Goal: Check status: Check status

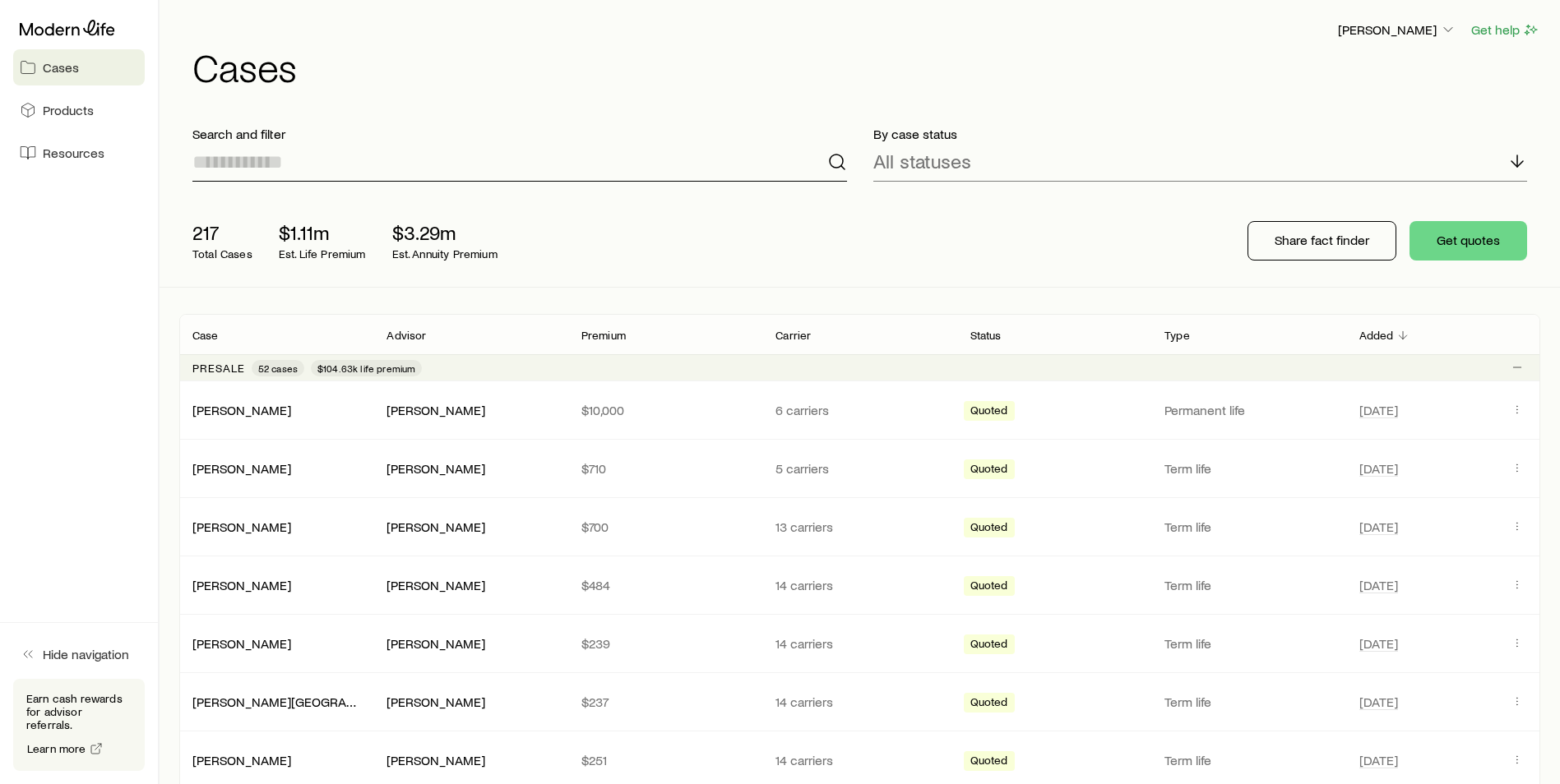
click at [352, 168] on input at bounding box center [519, 162] width 655 height 40
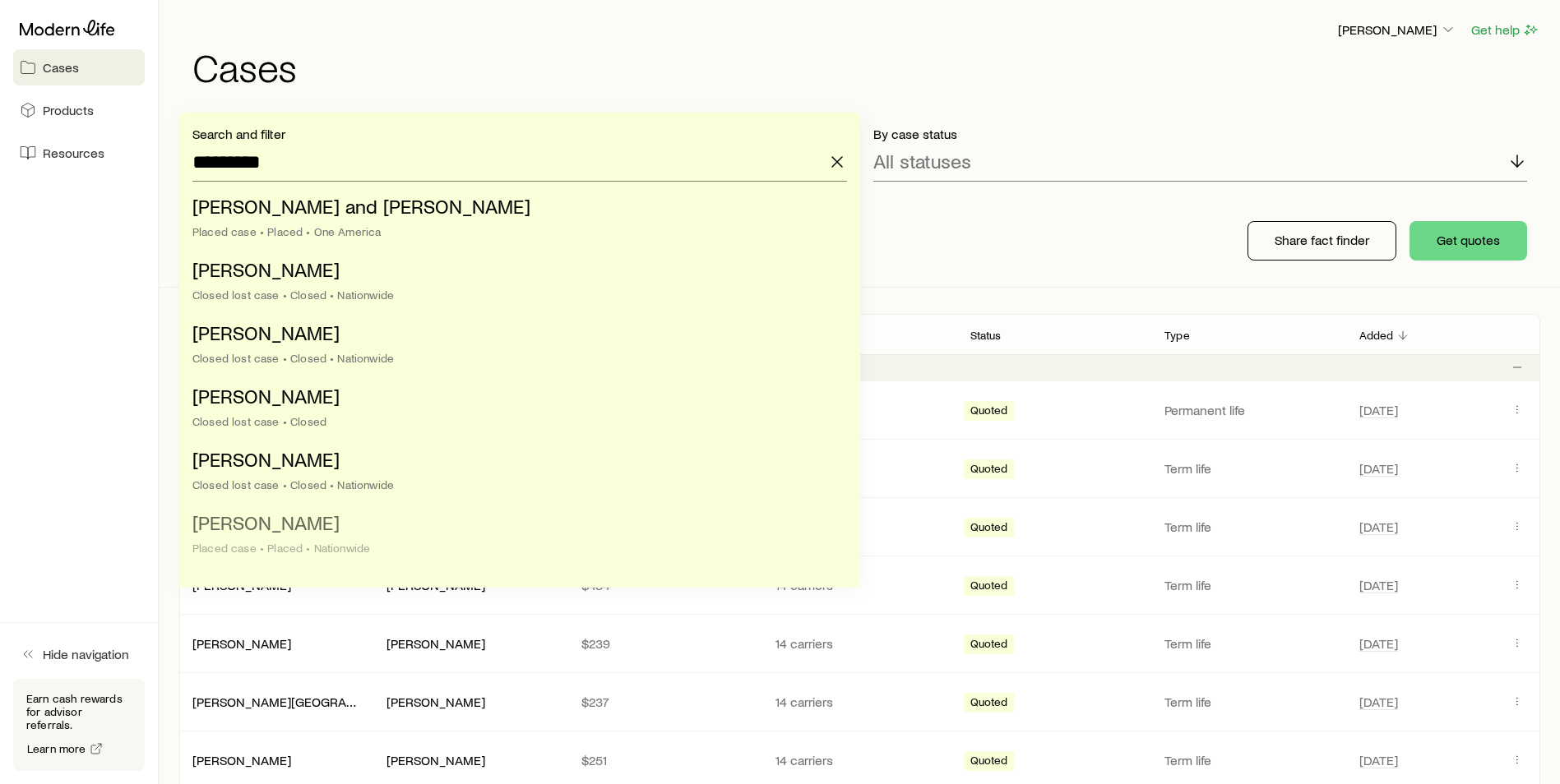
click at [339, 534] on li "[PERSON_NAME] Placed case • Placed • Nationwide" at bounding box center [515, 536] width 644 height 63
type input "**********"
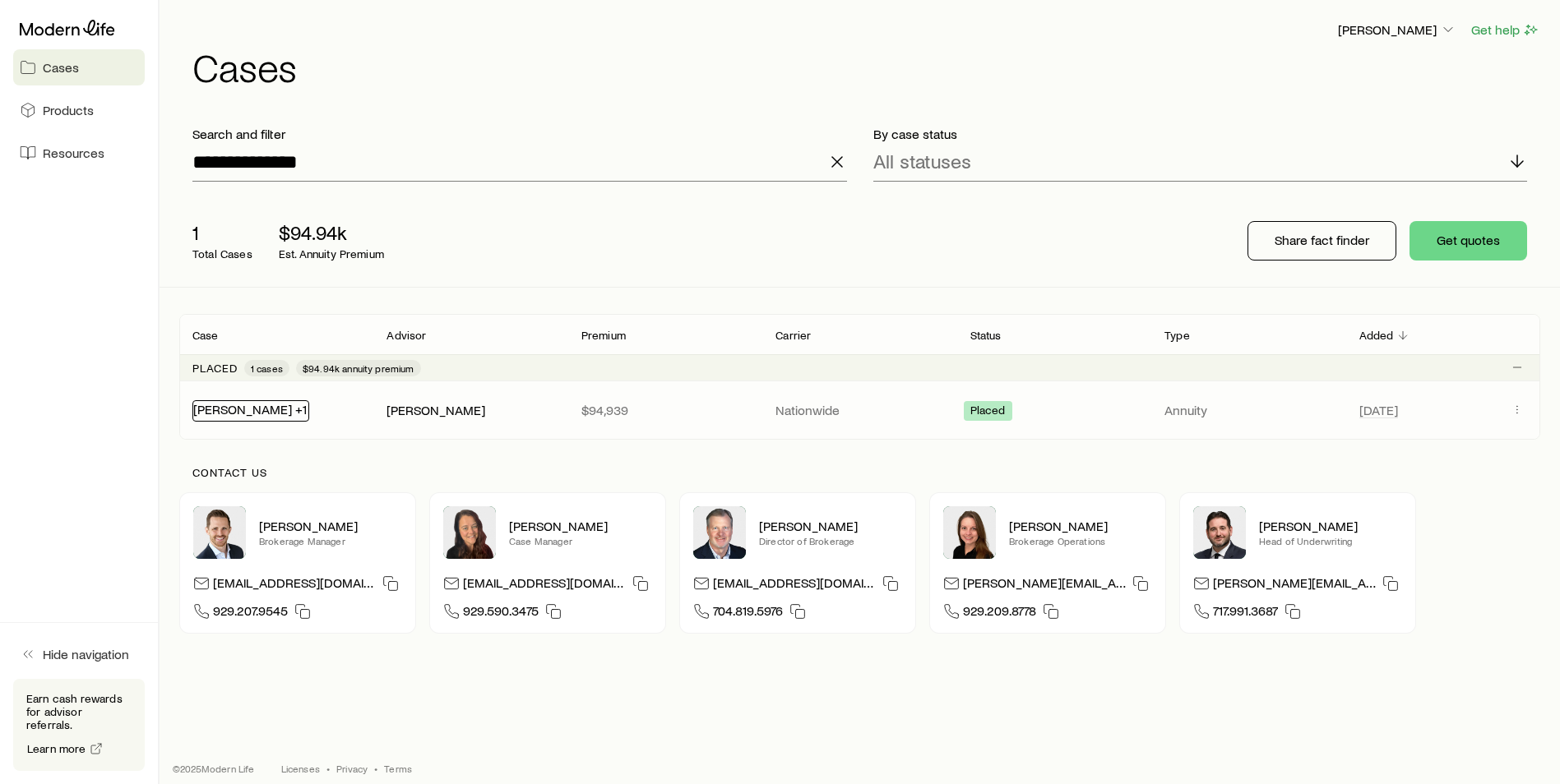
click at [239, 410] on link "[PERSON_NAME] +1" at bounding box center [250, 408] width 114 height 16
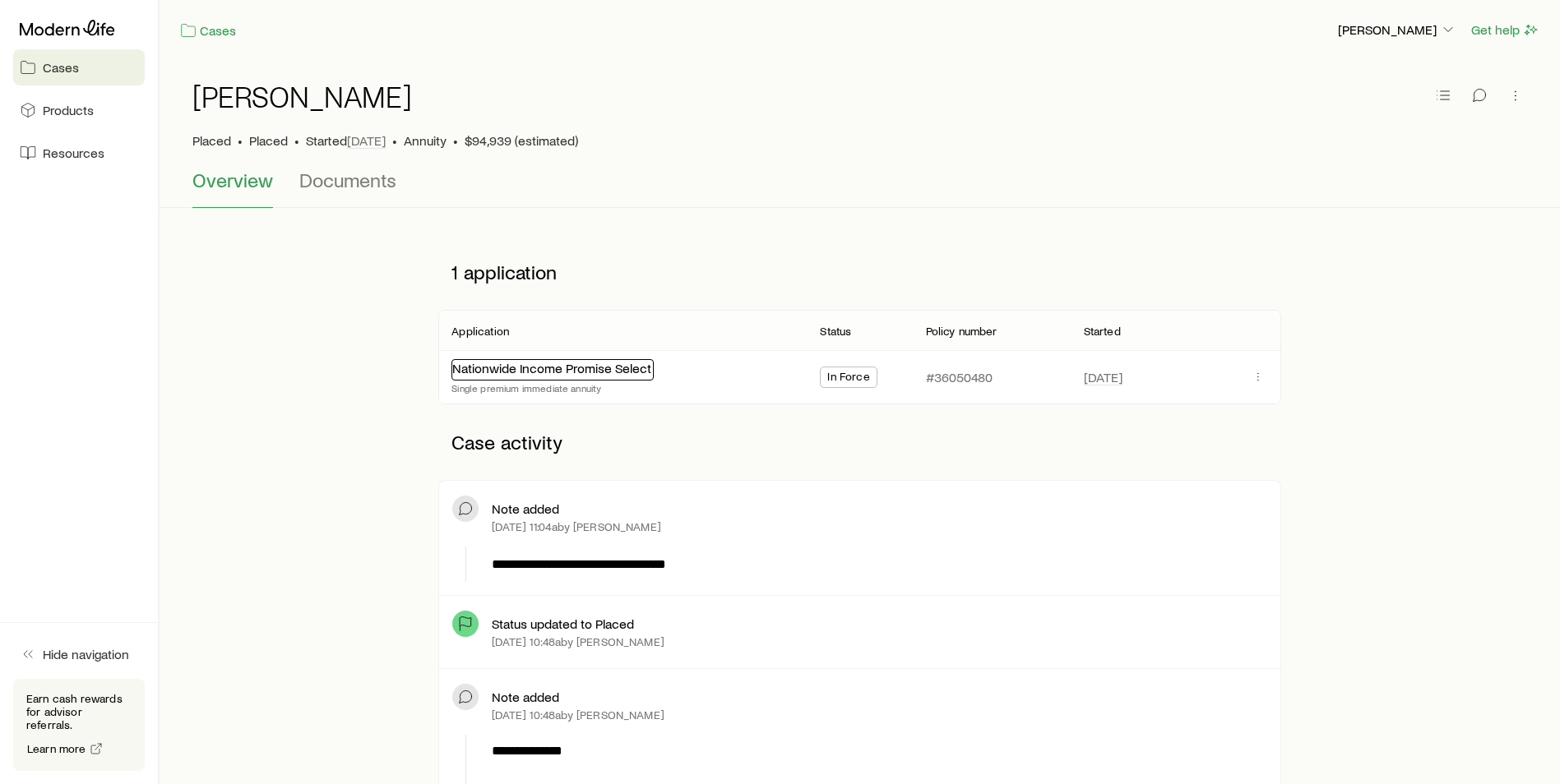
click at [523, 371] on link "Nationwide Income Promise Select" at bounding box center [551, 367] width 199 height 16
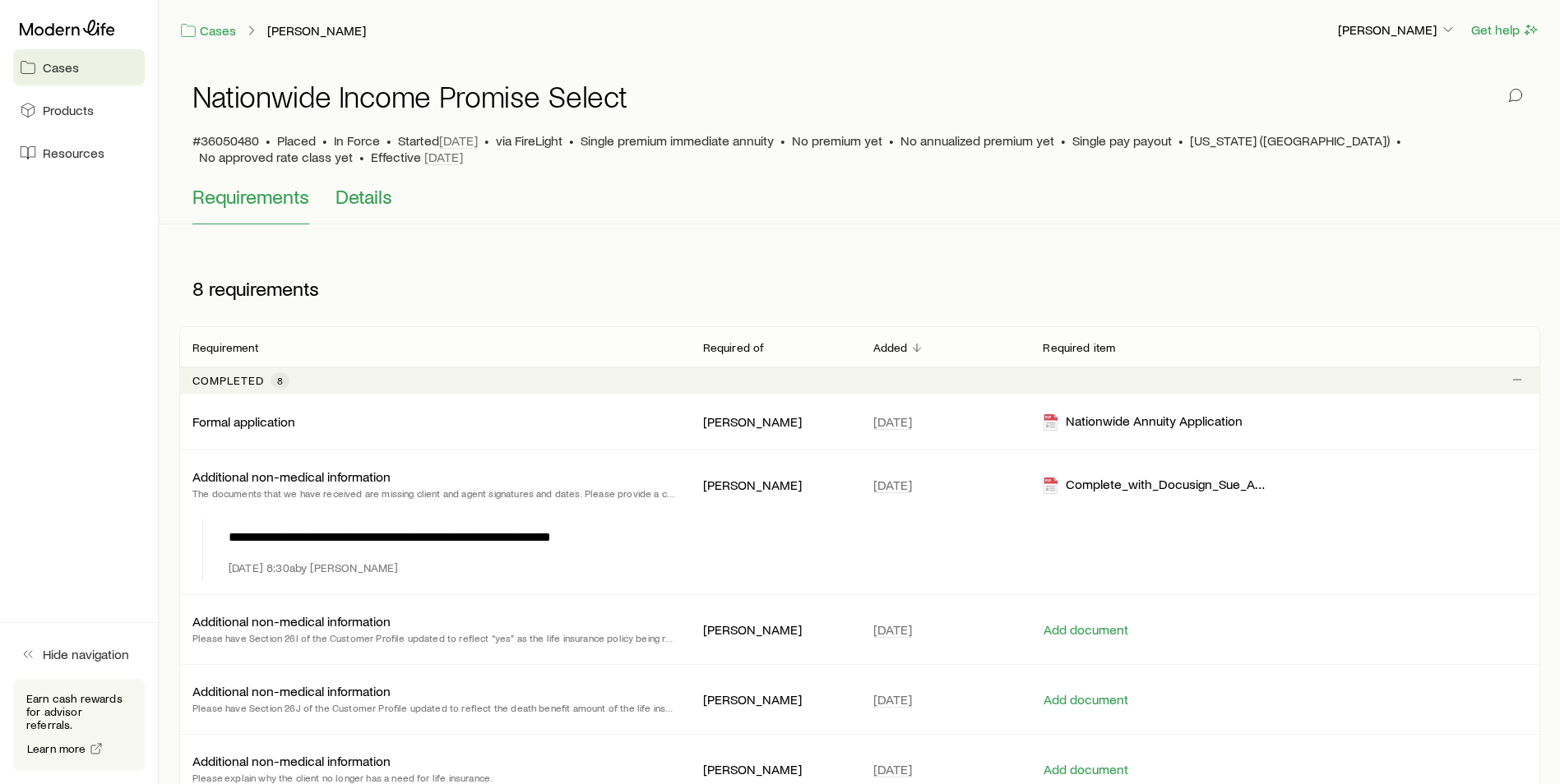
click at [354, 209] on button "Details" at bounding box center [363, 205] width 56 height 40
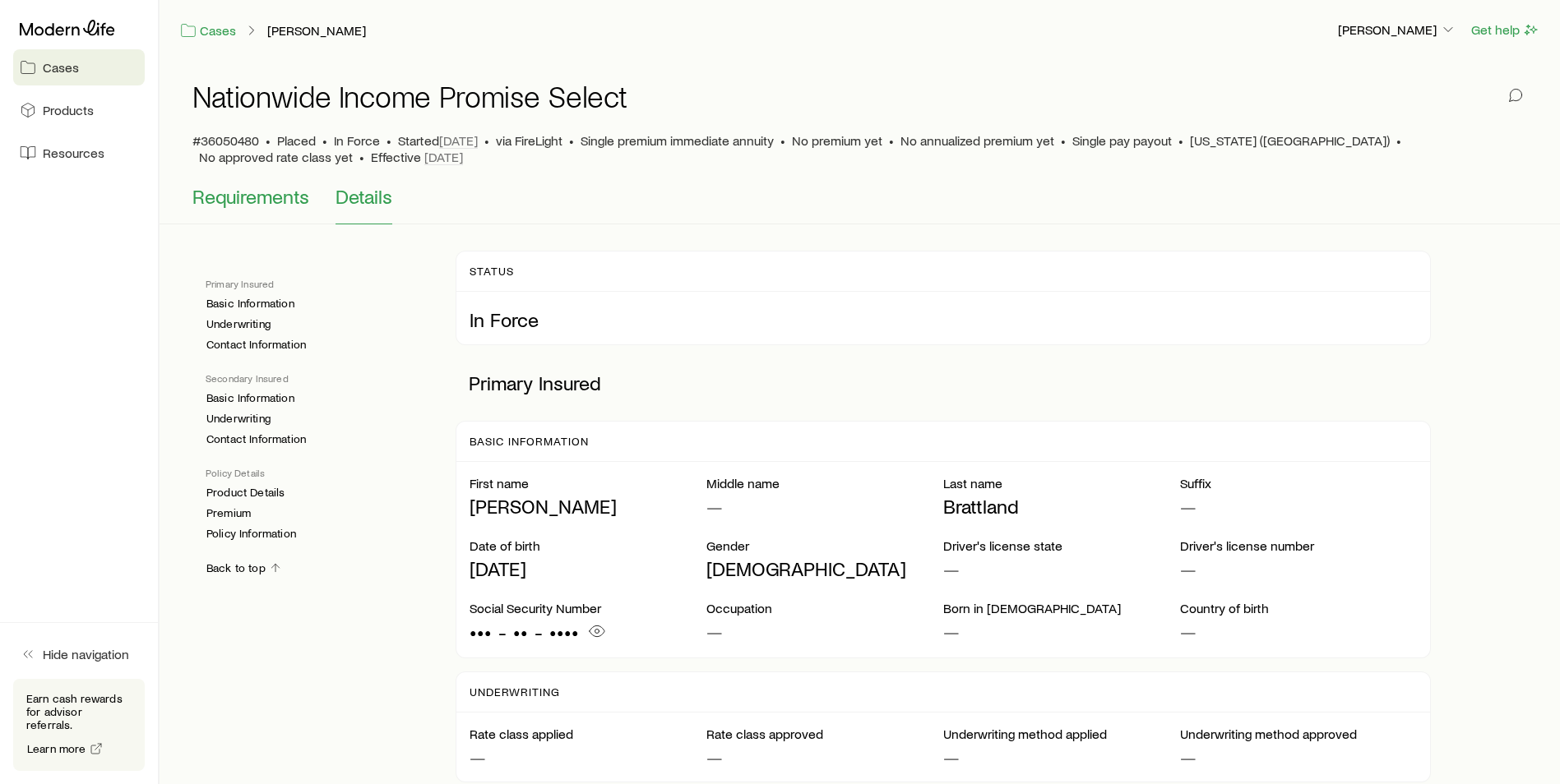
click at [268, 202] on span "Requirements" at bounding box center [251, 196] width 117 height 23
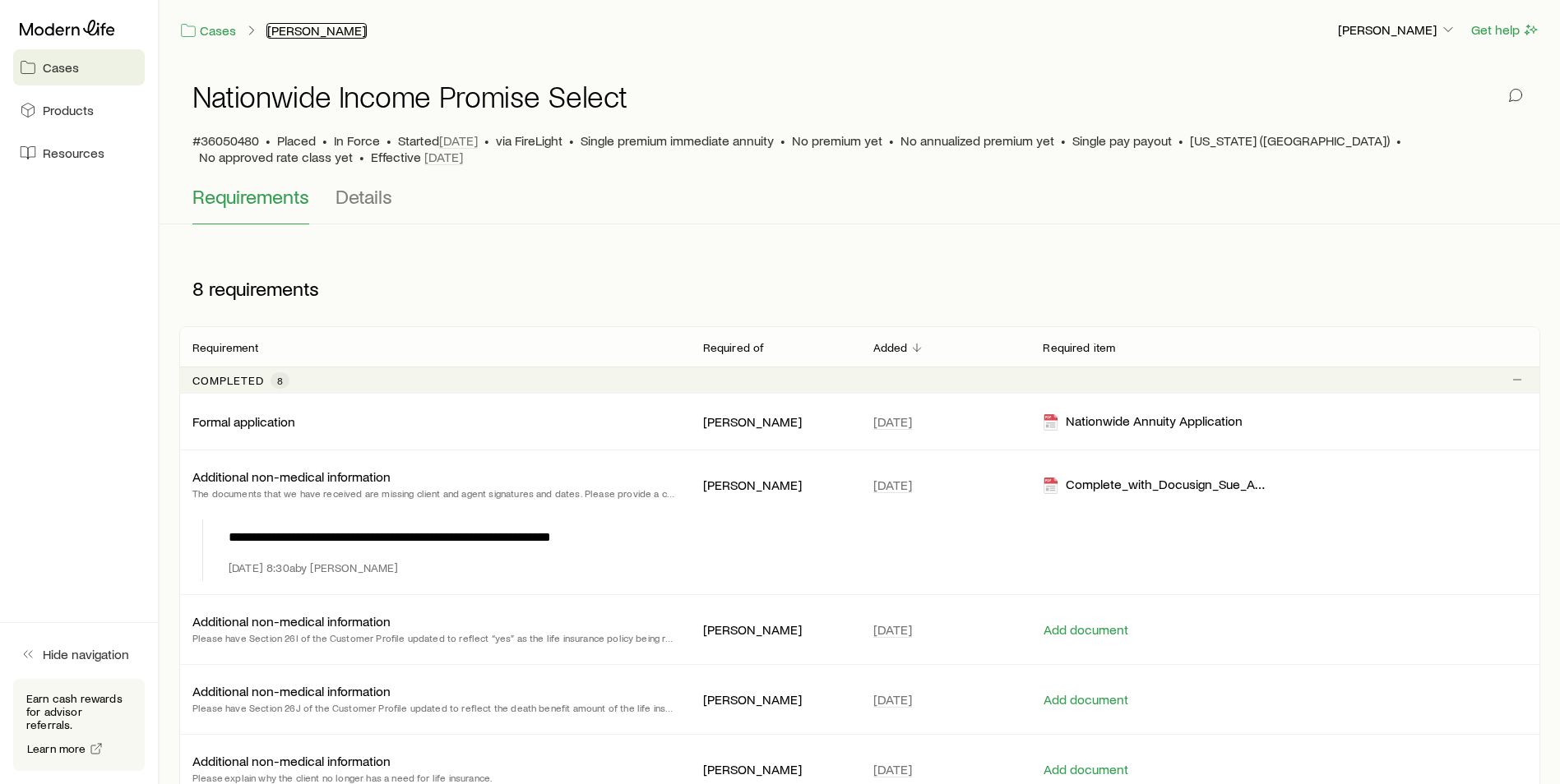
click at [297, 26] on link "[PERSON_NAME]" at bounding box center [317, 31] width 100 height 16
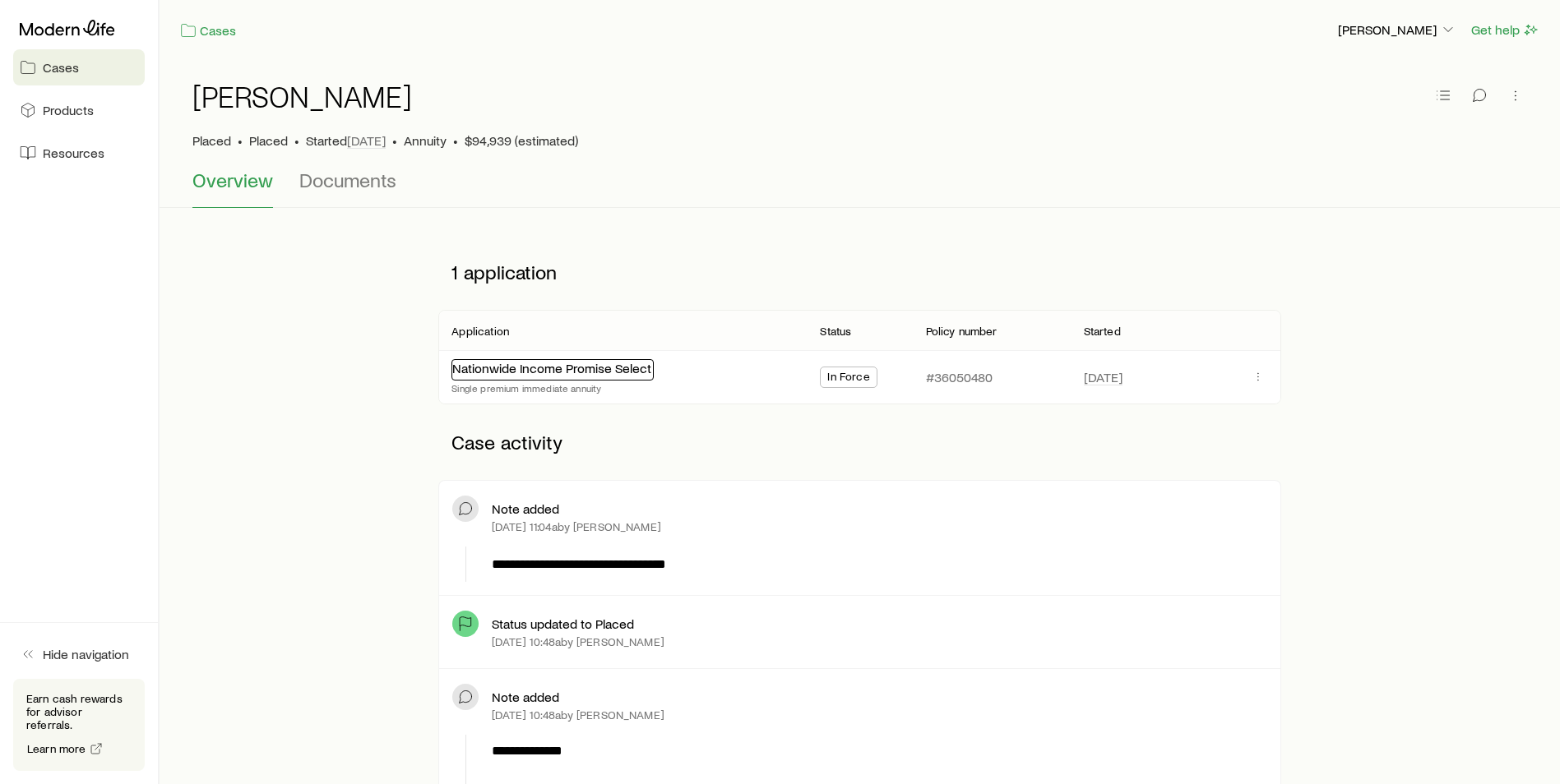
click at [573, 367] on link "Nationwide Income Promise Select" at bounding box center [551, 367] width 199 height 16
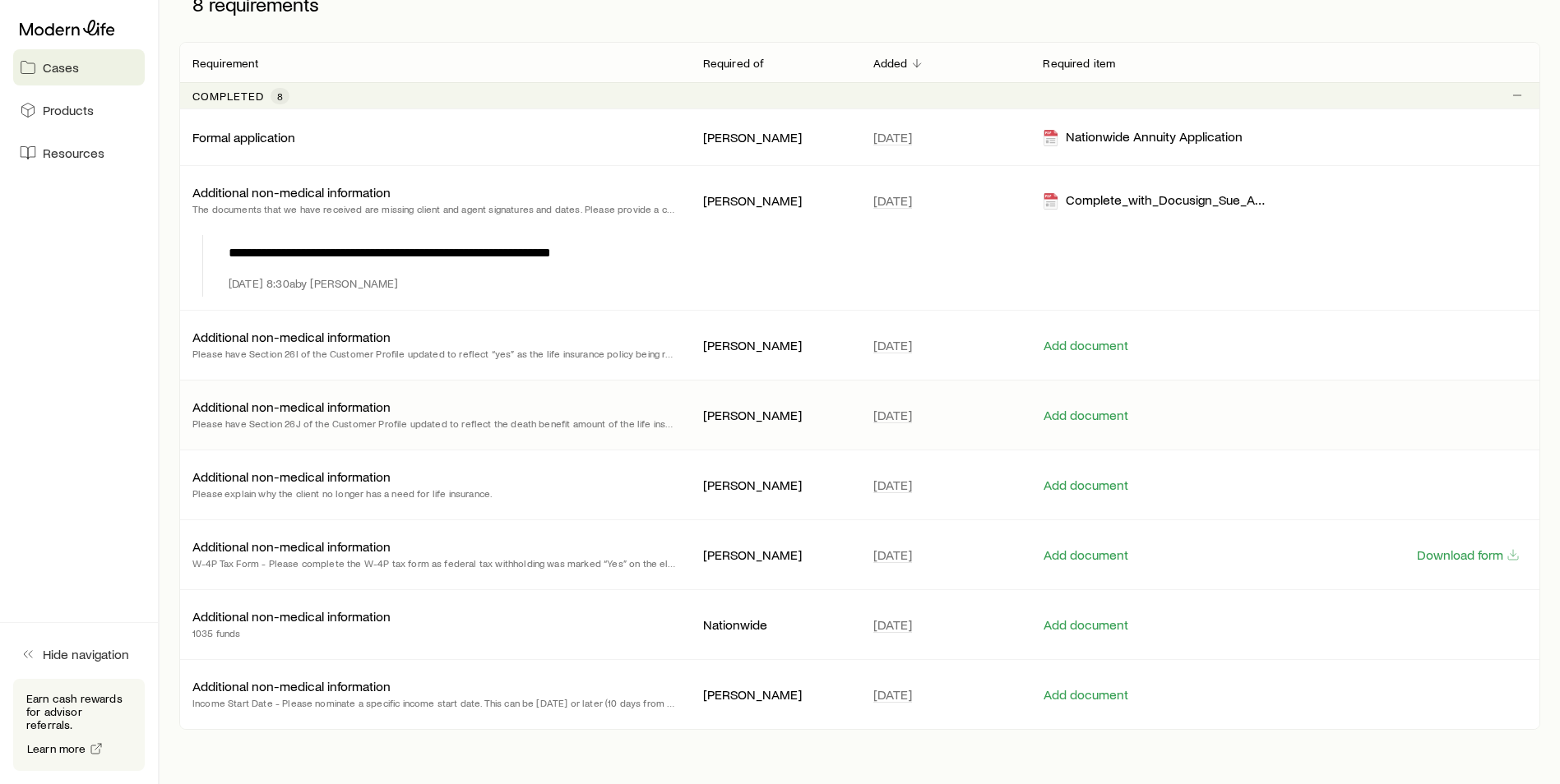
scroll to position [38, 0]
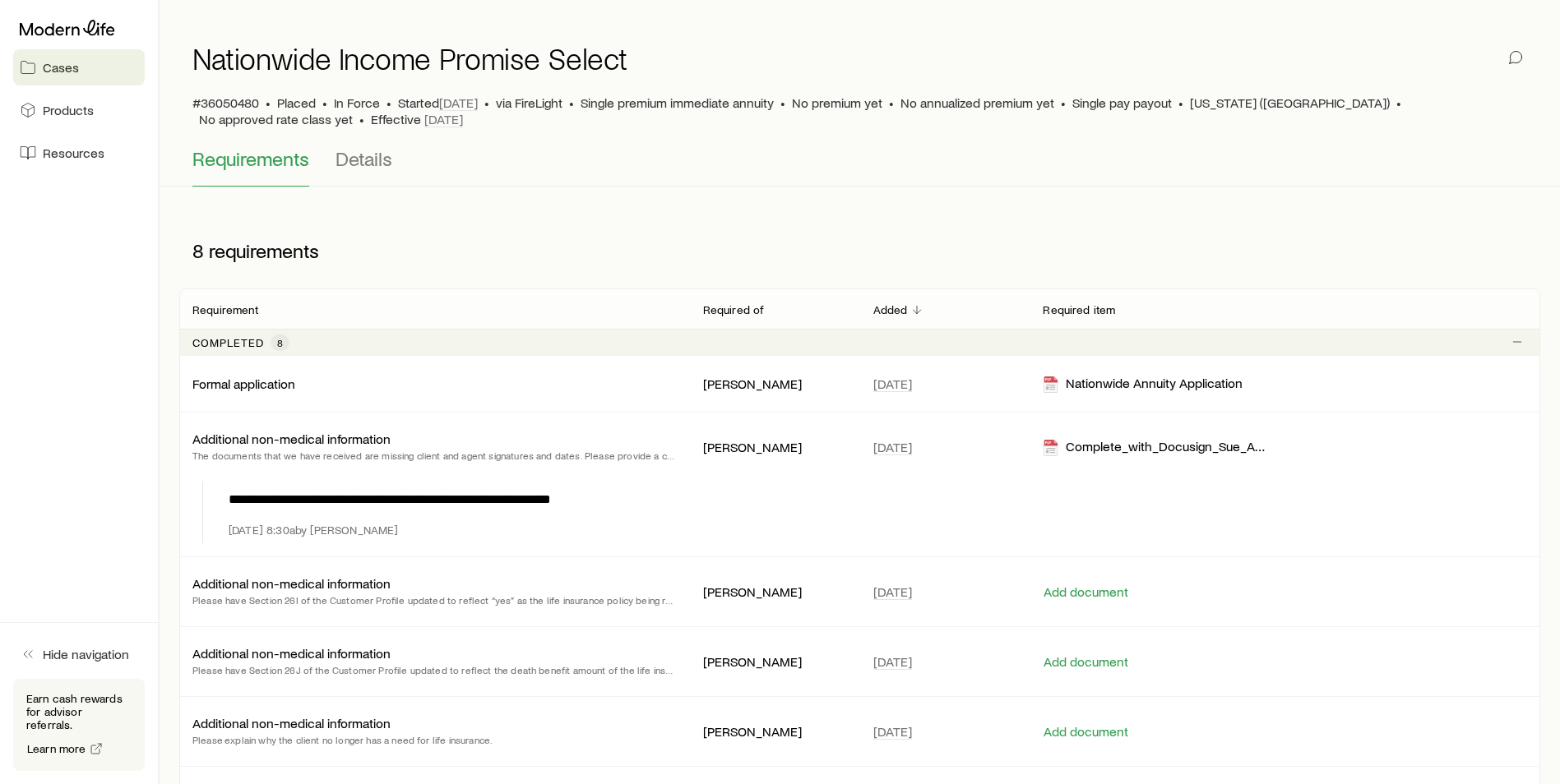
click at [346, 143] on div "Nationwide Income Promise Select #36050480 • Placed • In Force • Started [DATE]…" at bounding box center [859, 84] width 1334 height 125
click at [352, 171] on button "Details" at bounding box center [363, 167] width 56 height 40
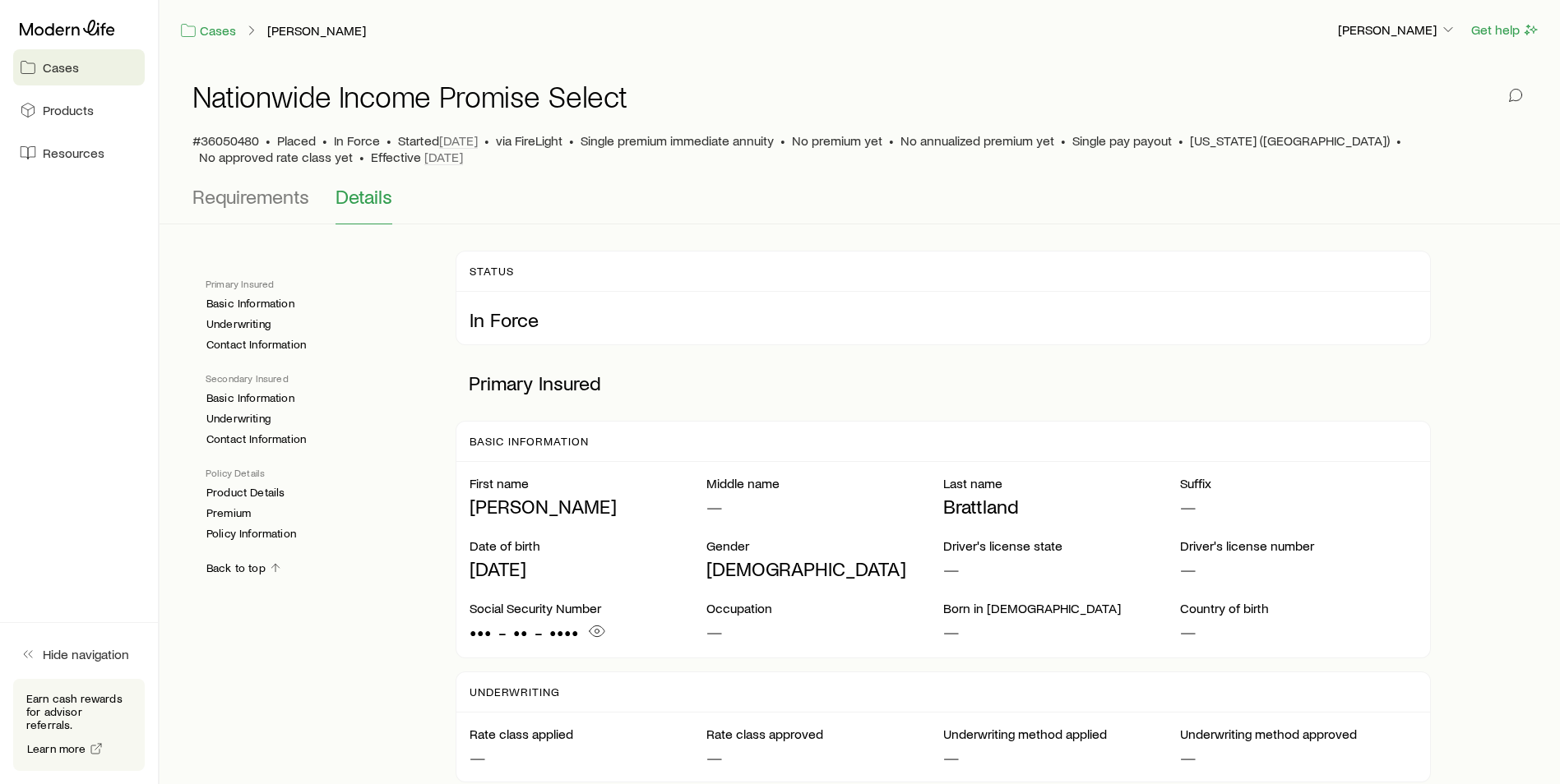
click at [275, 169] on div "Nationwide Income Promise Select #36050480 • Placed • In Force • Started [DATE]…" at bounding box center [859, 122] width 1334 height 125
click at [271, 205] on span "Requirements" at bounding box center [251, 196] width 117 height 23
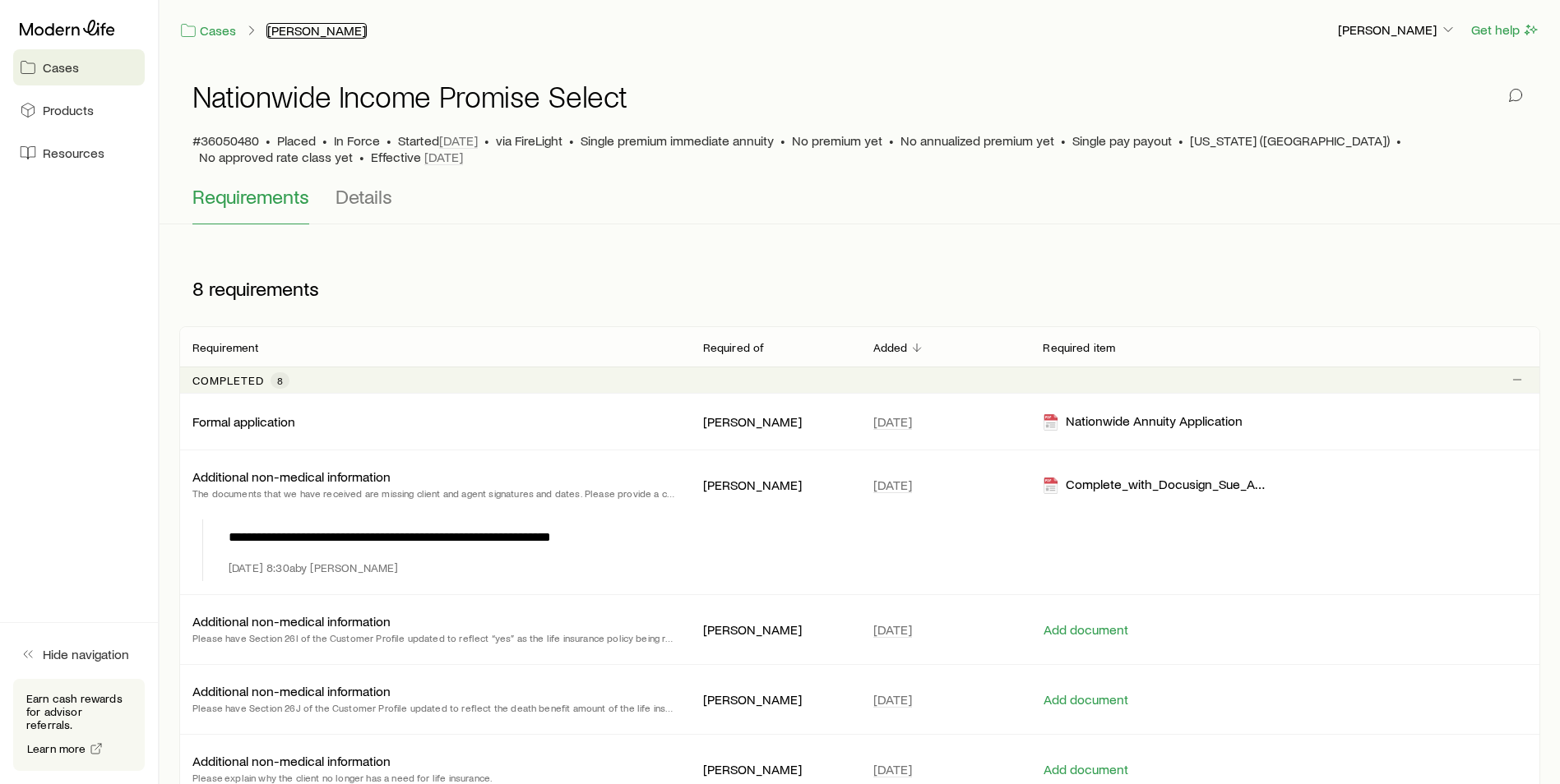
click at [317, 30] on link "[PERSON_NAME]" at bounding box center [317, 31] width 100 height 16
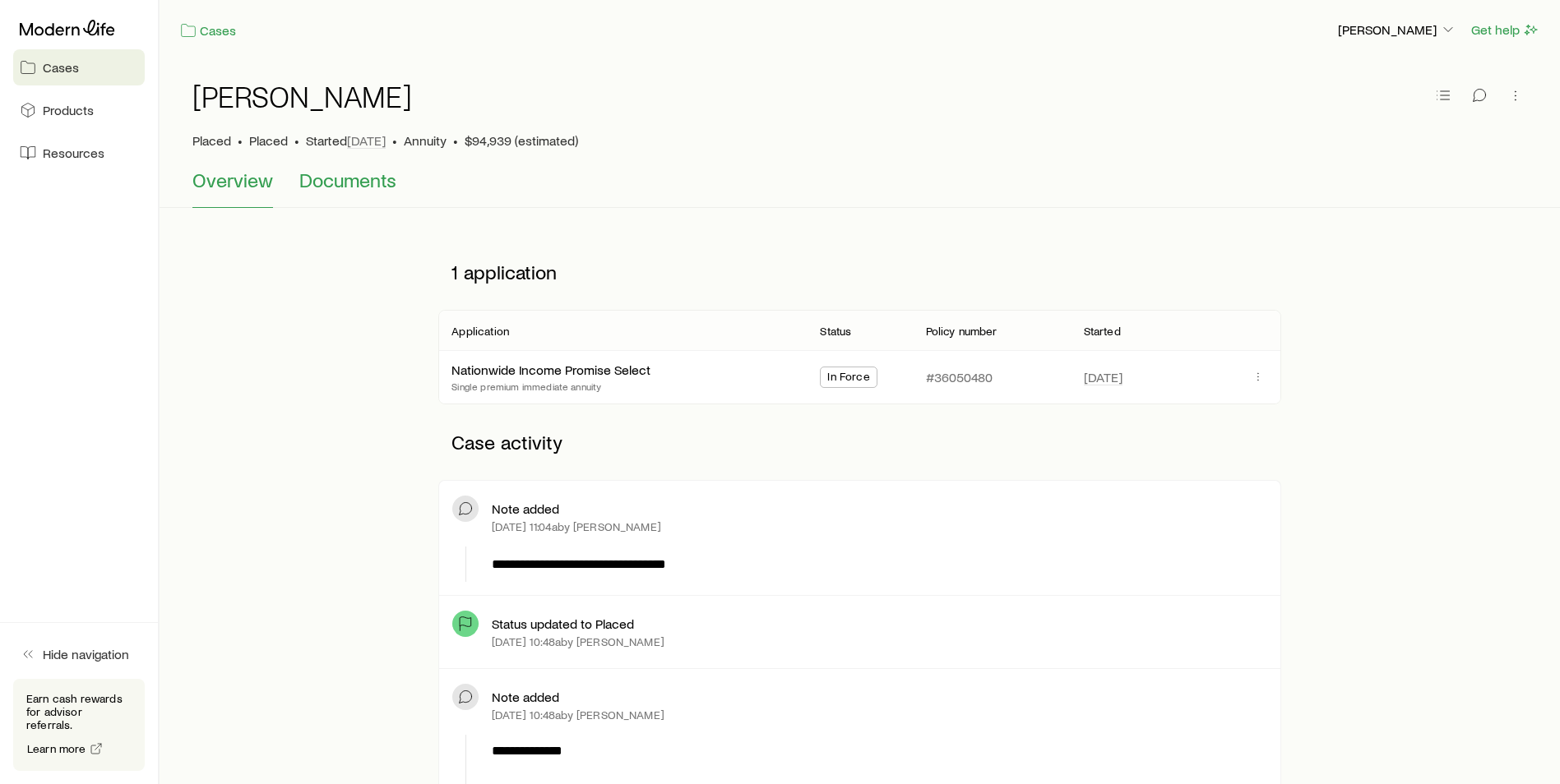
click at [330, 178] on span "Documents" at bounding box center [347, 180] width 97 height 23
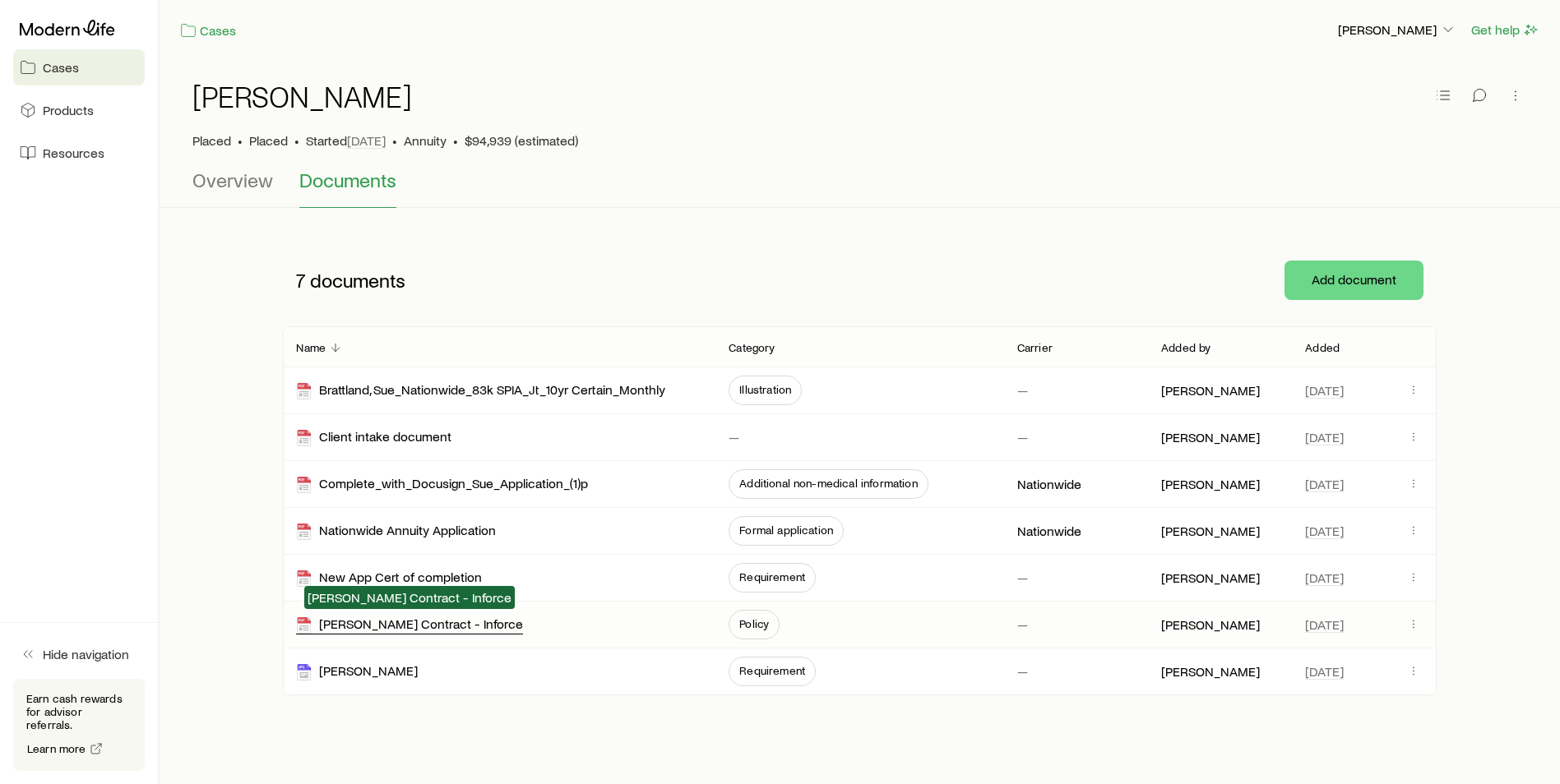
click at [453, 622] on div "[PERSON_NAME] Contract - Inforce" at bounding box center [409, 625] width 227 height 19
